Goal: Task Accomplishment & Management: Manage account settings

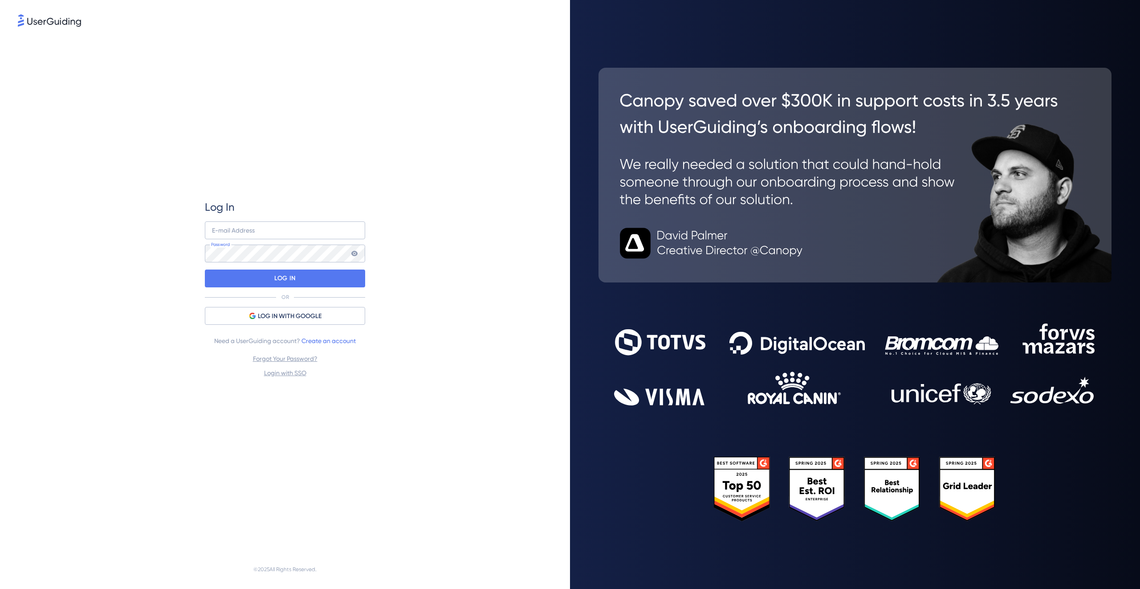
click at [0, 588] on nordpass-portal at bounding box center [0, 589] width 0 height 0
type input "[EMAIL_ADDRESS][DOMAIN_NAME]"
click at [317, 279] on div "LOG IN" at bounding box center [285, 278] width 160 height 18
click at [320, 232] on input "[EMAIL_ADDRESS][DOMAIN_NAME]" at bounding box center [285, 230] width 160 height 18
click at [0, 588] on nordpass-autofill-portal at bounding box center [0, 589] width 0 height 0
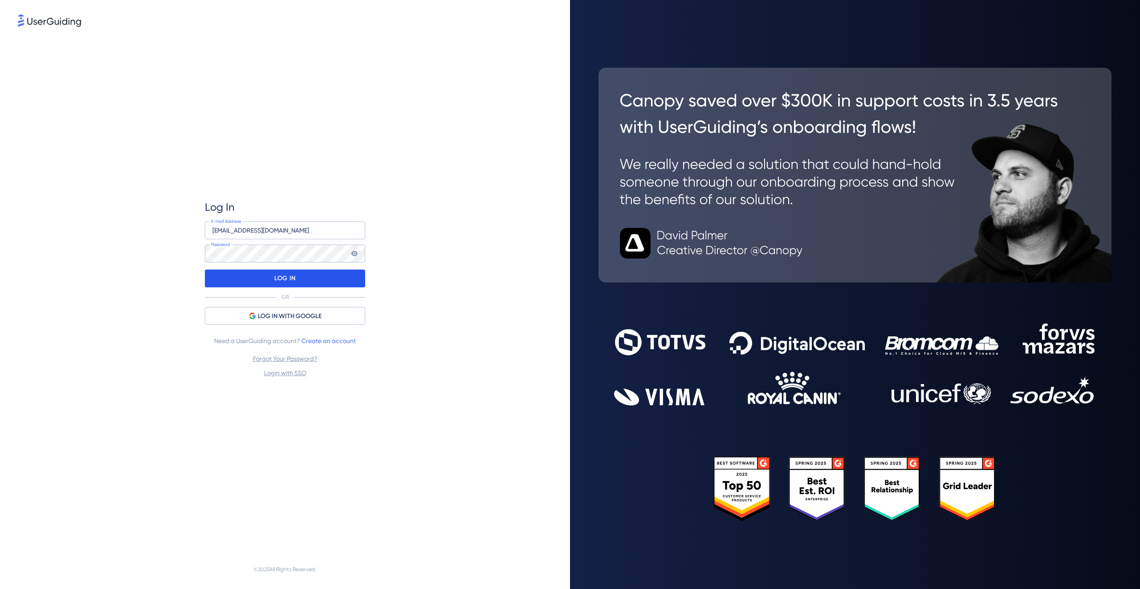
click at [297, 282] on div "LOG IN" at bounding box center [285, 278] width 160 height 18
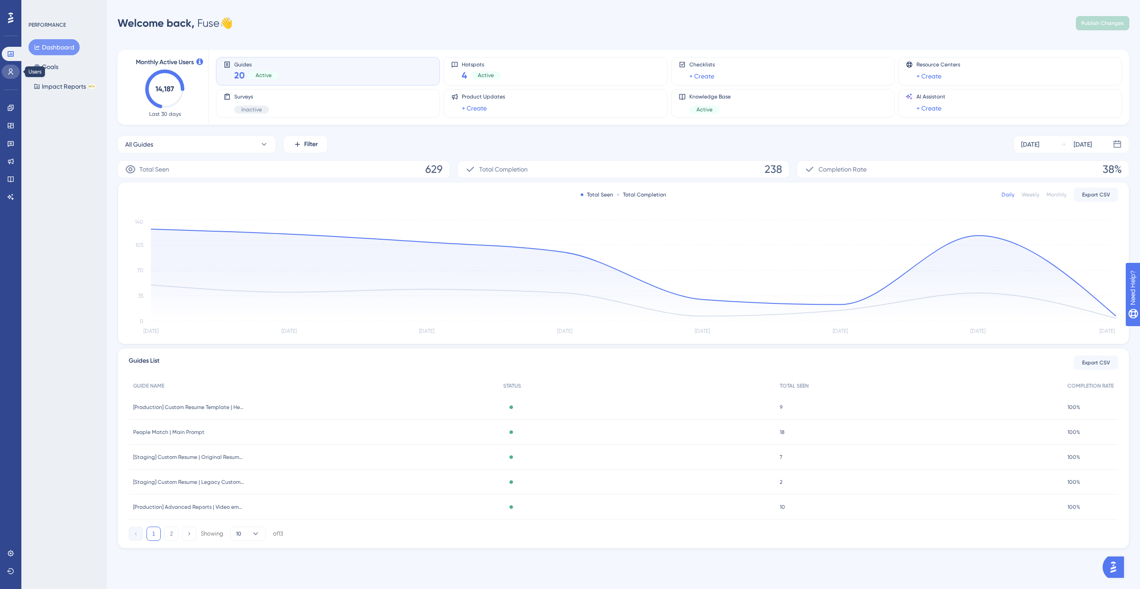
click at [12, 69] on icon at bounding box center [10, 71] width 7 height 7
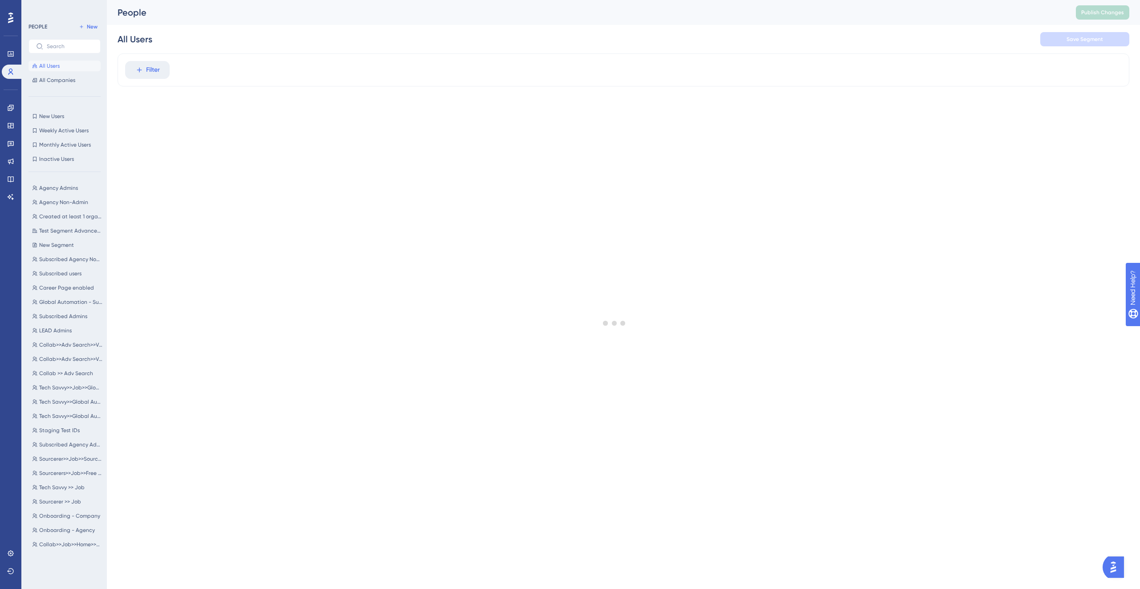
click at [14, 98] on div "Engagement Widgets Feedback Product Updates Knowledge Base AI Assistant" at bounding box center [11, 141] width 18 height 125
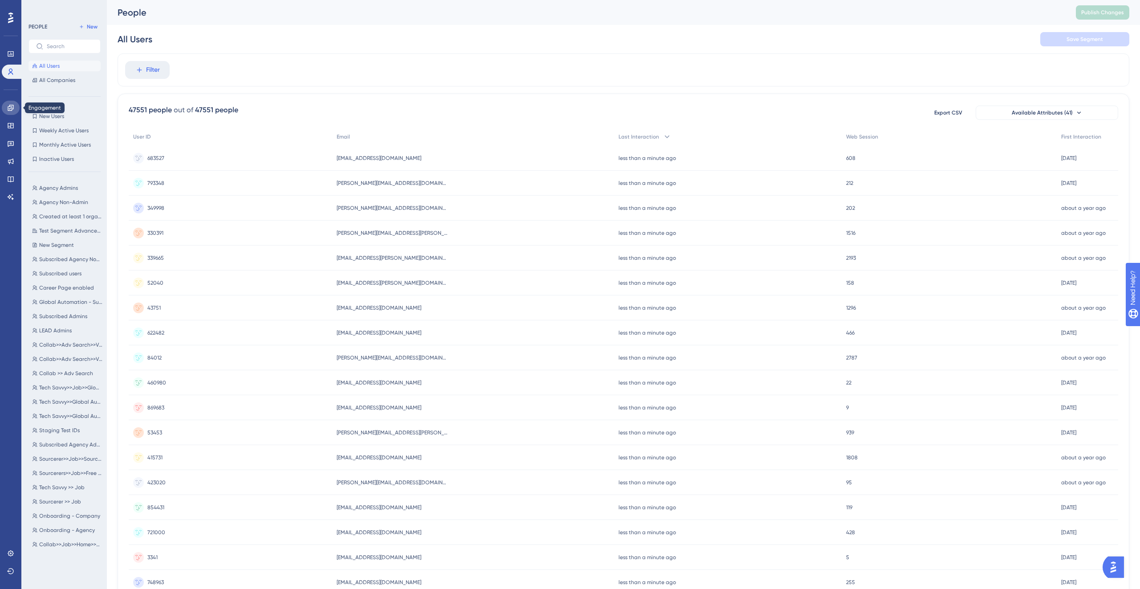
click at [12, 111] on link at bounding box center [11, 108] width 18 height 14
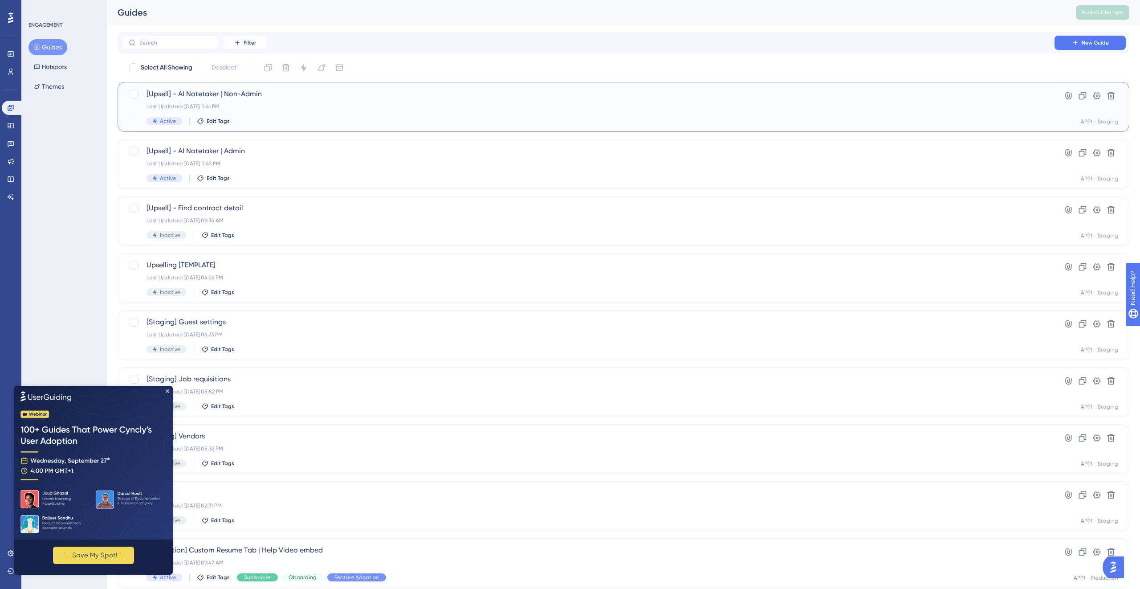
click at [367, 121] on div "Active Edit Tags" at bounding box center [587, 121] width 883 height 8
click at [297, 162] on div "Last Updated: [DATE] 11:42 PM" at bounding box center [587, 163] width 883 height 7
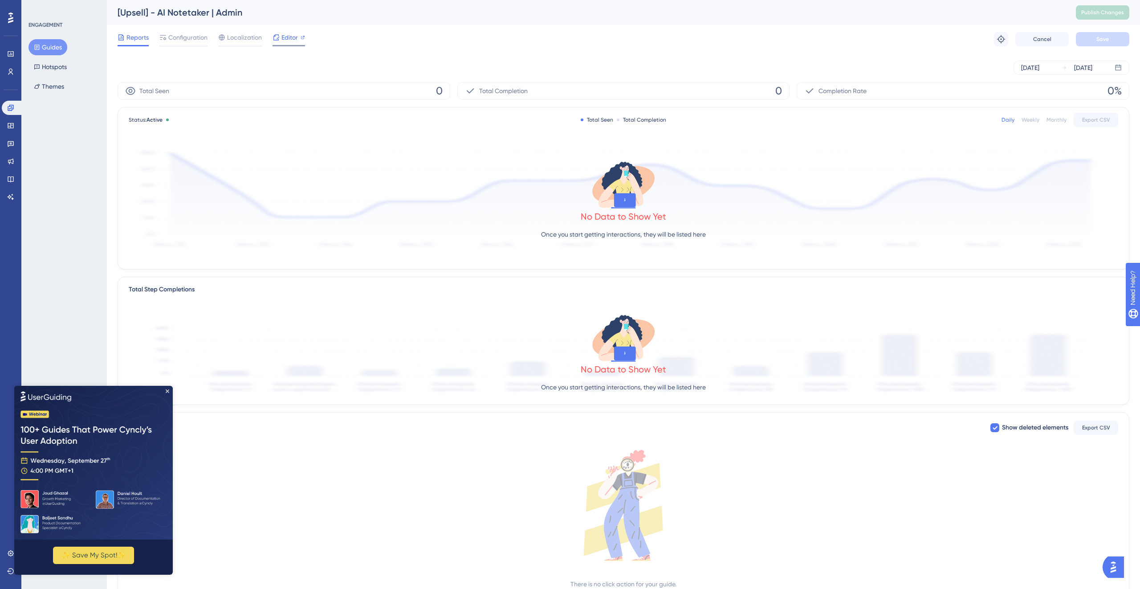
click at [293, 44] on div "Editor" at bounding box center [289, 39] width 33 height 14
click at [275, 37] on icon at bounding box center [276, 37] width 7 height 7
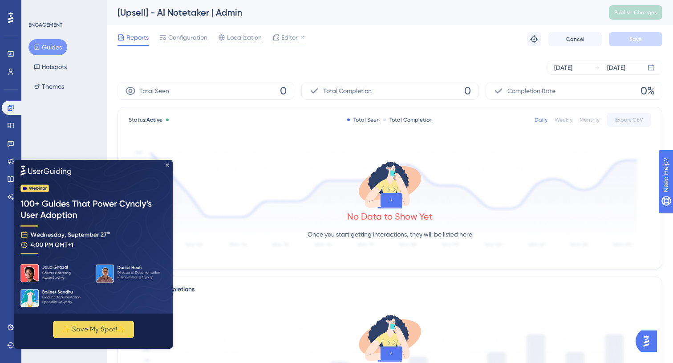
click at [166, 164] on icon "Close Preview" at bounding box center [168, 165] width 4 height 4
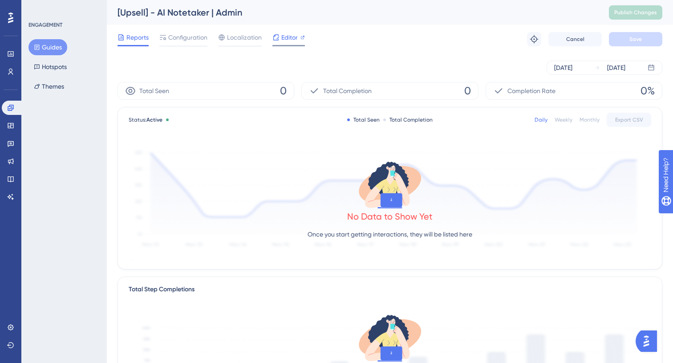
click at [284, 41] on span "Editor" at bounding box center [289, 37] width 16 height 11
